Goal: Navigation & Orientation: Find specific page/section

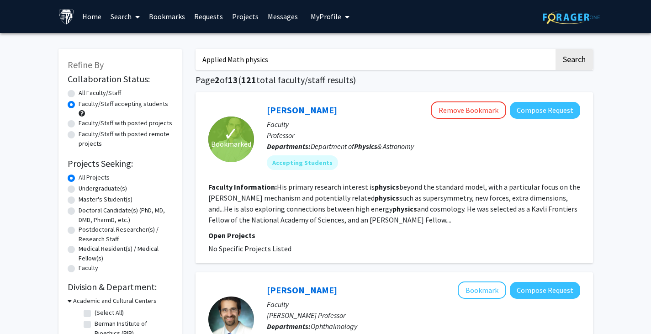
click at [153, 18] on link "Bookmarks" at bounding box center [166, 16] width 45 height 32
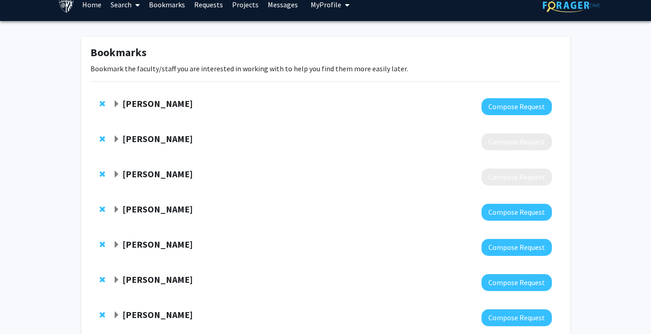
scroll to position [13, 0]
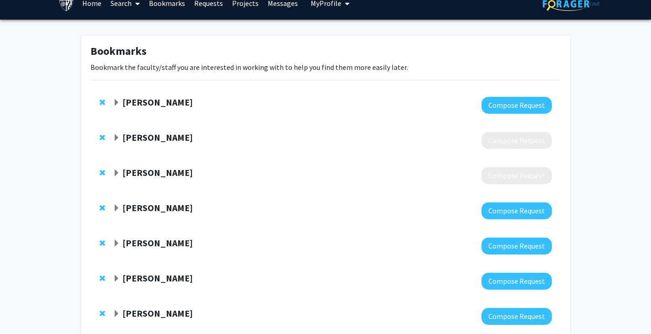
click at [118, 103] on span "Expand Arvind Pathak Bookmark" at bounding box center [116, 102] width 7 height 7
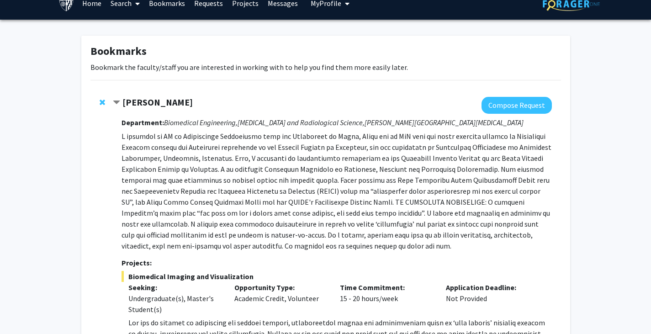
click at [118, 102] on span "Contract Arvind Pathak Bookmark" at bounding box center [116, 102] width 7 height 7
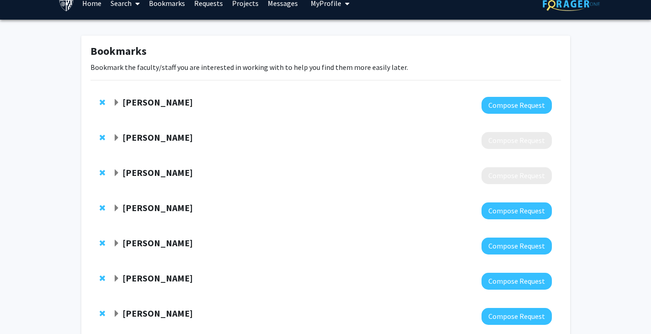
scroll to position [63, 0]
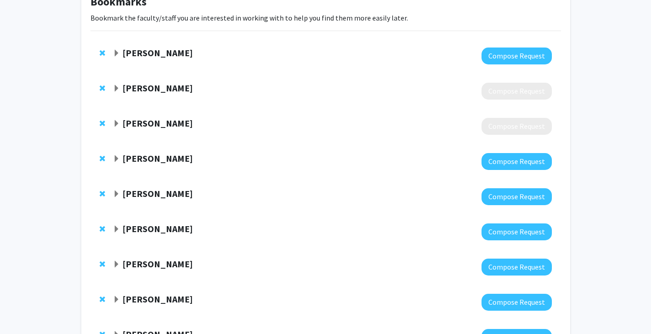
click at [116, 87] on span "Expand Edinah Gnang Bookmark" at bounding box center [116, 88] width 7 height 7
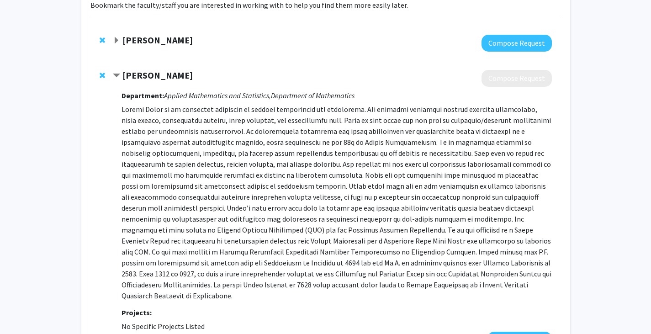
scroll to position [76, 0]
click at [156, 77] on strong "Edinah Gnang" at bounding box center [157, 74] width 70 height 11
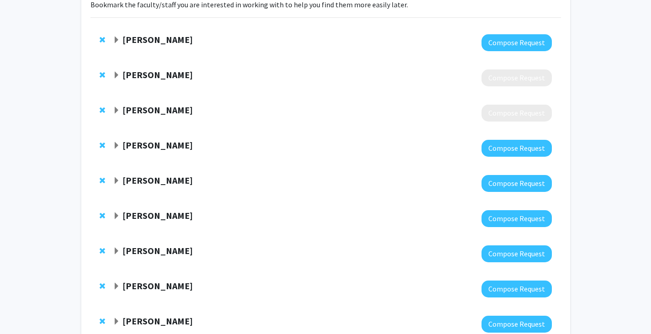
click at [155, 74] on strong "Edinah Gnang" at bounding box center [157, 74] width 70 height 11
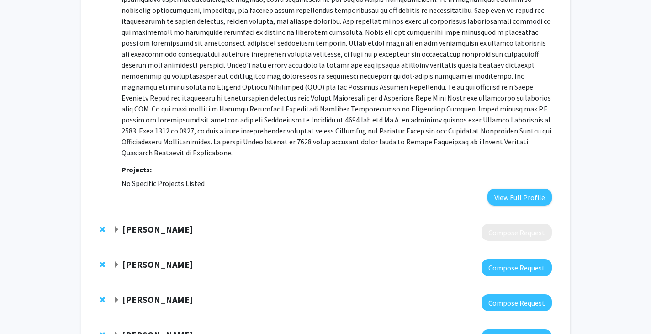
scroll to position [218, 0]
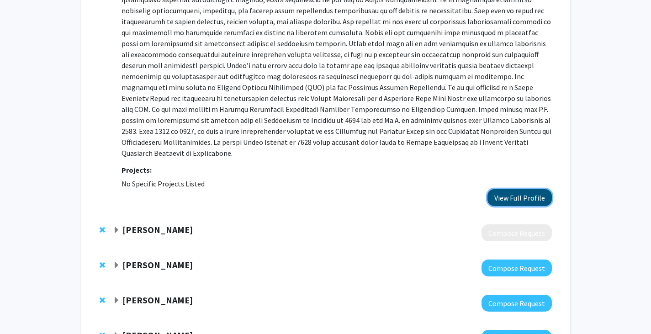
click at [527, 189] on button "View Full Profile" at bounding box center [519, 197] width 64 height 17
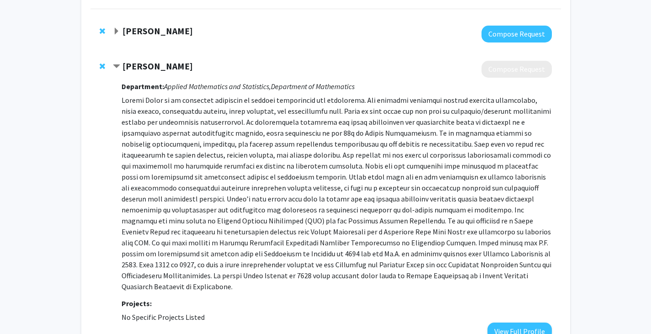
click at [117, 65] on span "Contract Edinah Gnang Bookmark" at bounding box center [116, 66] width 7 height 7
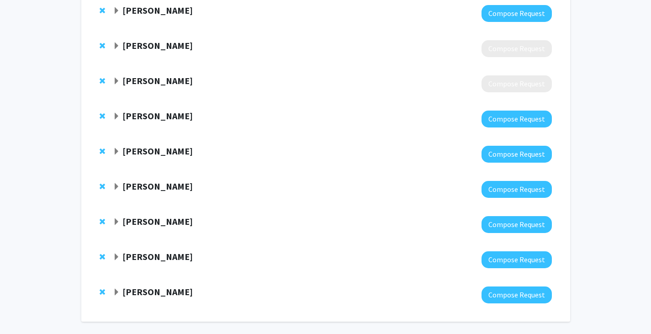
scroll to position [106, 0]
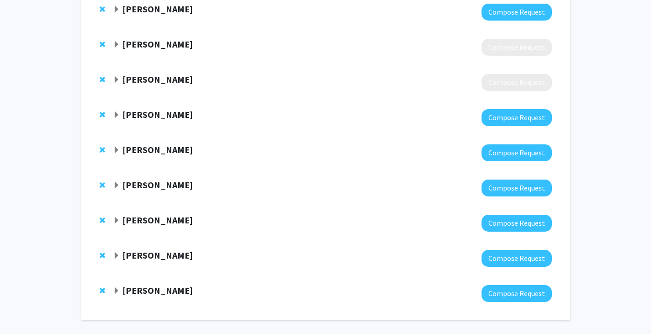
click at [116, 80] on span "Expand Soufiane Hayou Bookmark" at bounding box center [116, 79] width 7 height 7
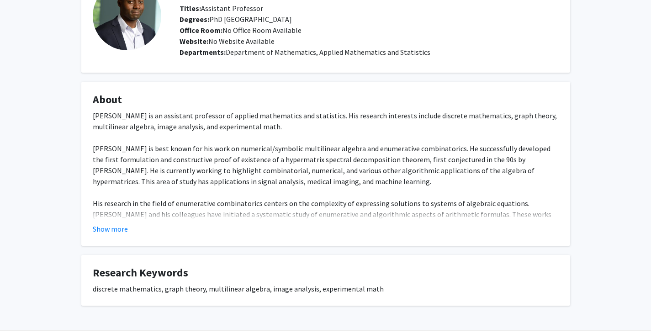
scroll to position [98, 0]
